Goal: Transaction & Acquisition: Purchase product/service

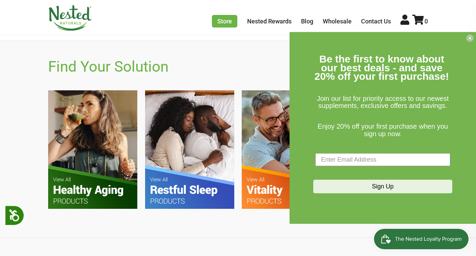
scroll to position [0, 238]
click at [472, 37] on circle "Close dialog" at bounding box center [470, 38] width 6 height 6
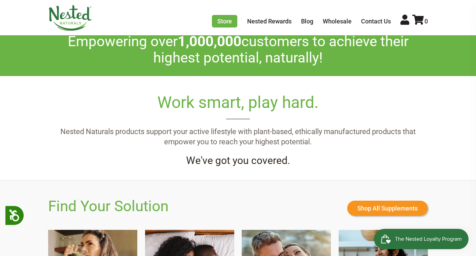
scroll to position [0, 0]
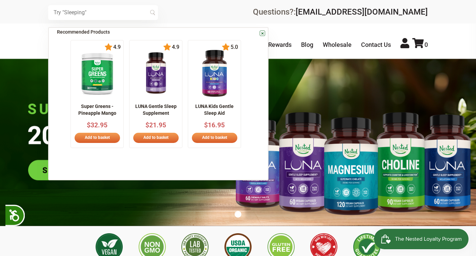
click at [74, 7] on input "text" at bounding box center [103, 12] width 110 height 15
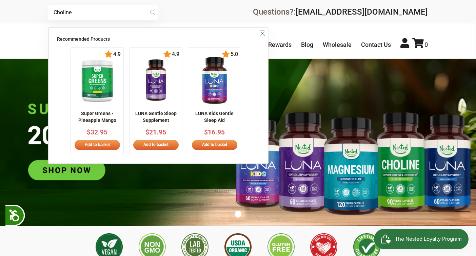
type input "Choline"
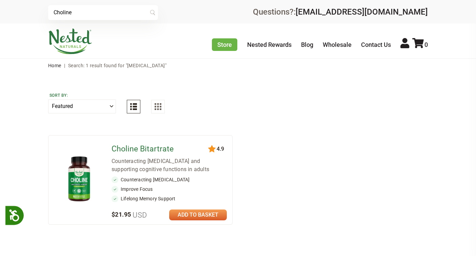
click at [157, 148] on link "Choline Bitartrate" at bounding box center [143, 148] width 62 height 9
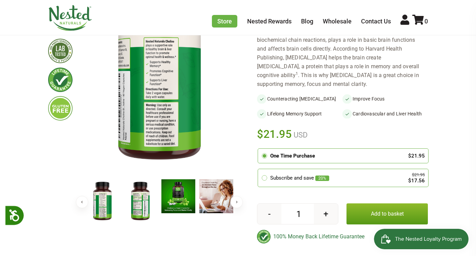
scroll to position [113, 0]
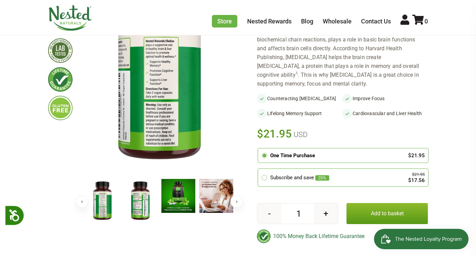
click at [103, 203] on img at bounding box center [102, 201] width 34 height 44
click at [138, 202] on img at bounding box center [140, 201] width 34 height 44
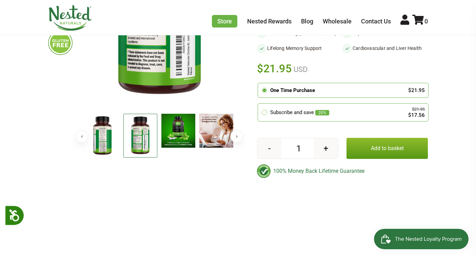
scroll to position [180, 0]
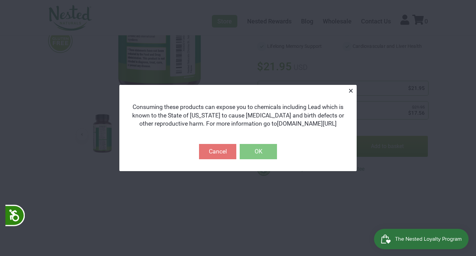
click at [350, 93] on button "Close" at bounding box center [351, 91] width 12 height 12
